Goal: Transaction & Acquisition: Purchase product/service

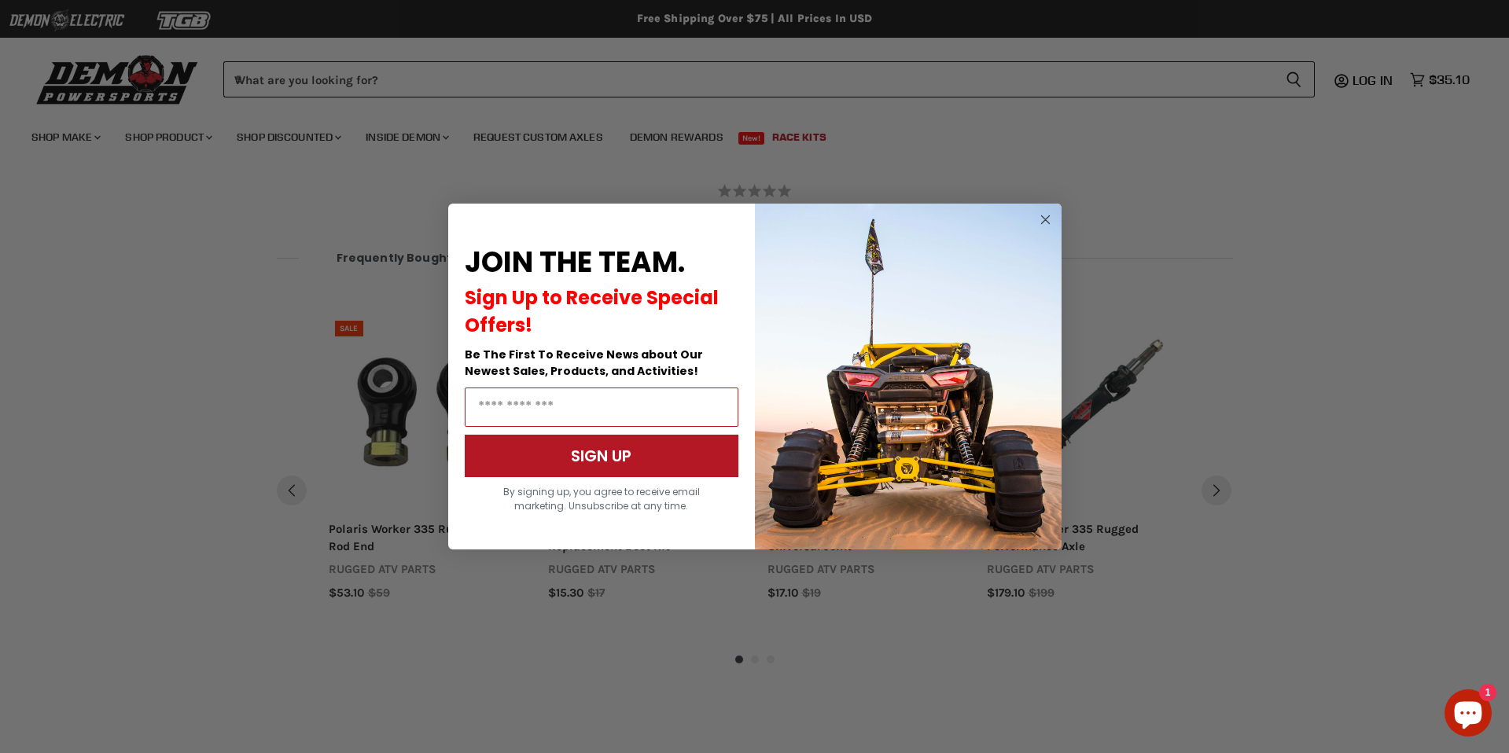
scroll to position [970, 0]
